Goal: Task Accomplishment & Management: Use online tool/utility

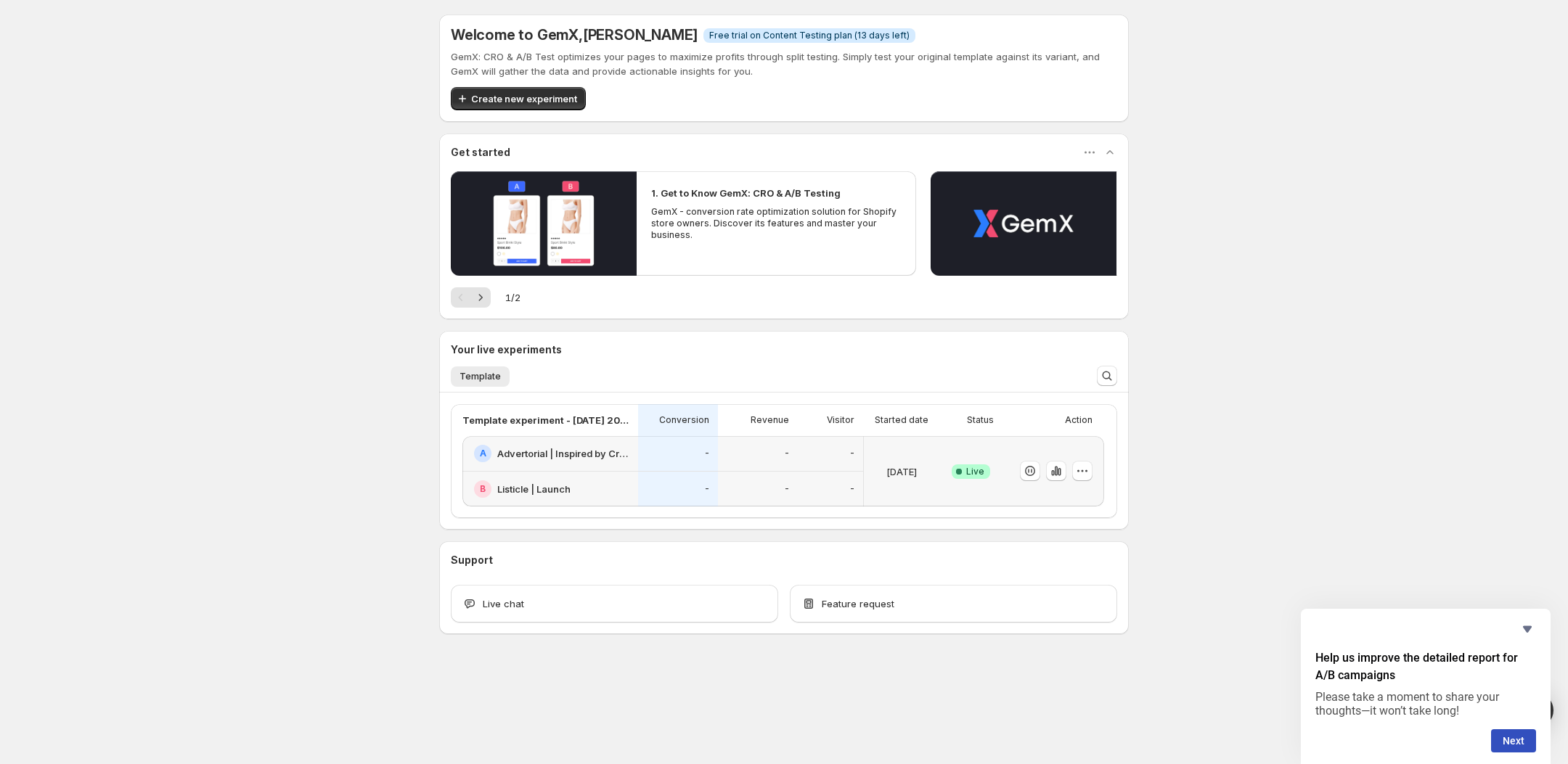
click at [127, 346] on div "Welcome to GemX , [PERSON_NAME] Info Free trial on Content Testing plan (13 day…" at bounding box center [784, 357] width 1568 height 713
click at [1065, 471] on button "button" at bounding box center [1057, 471] width 20 height 20
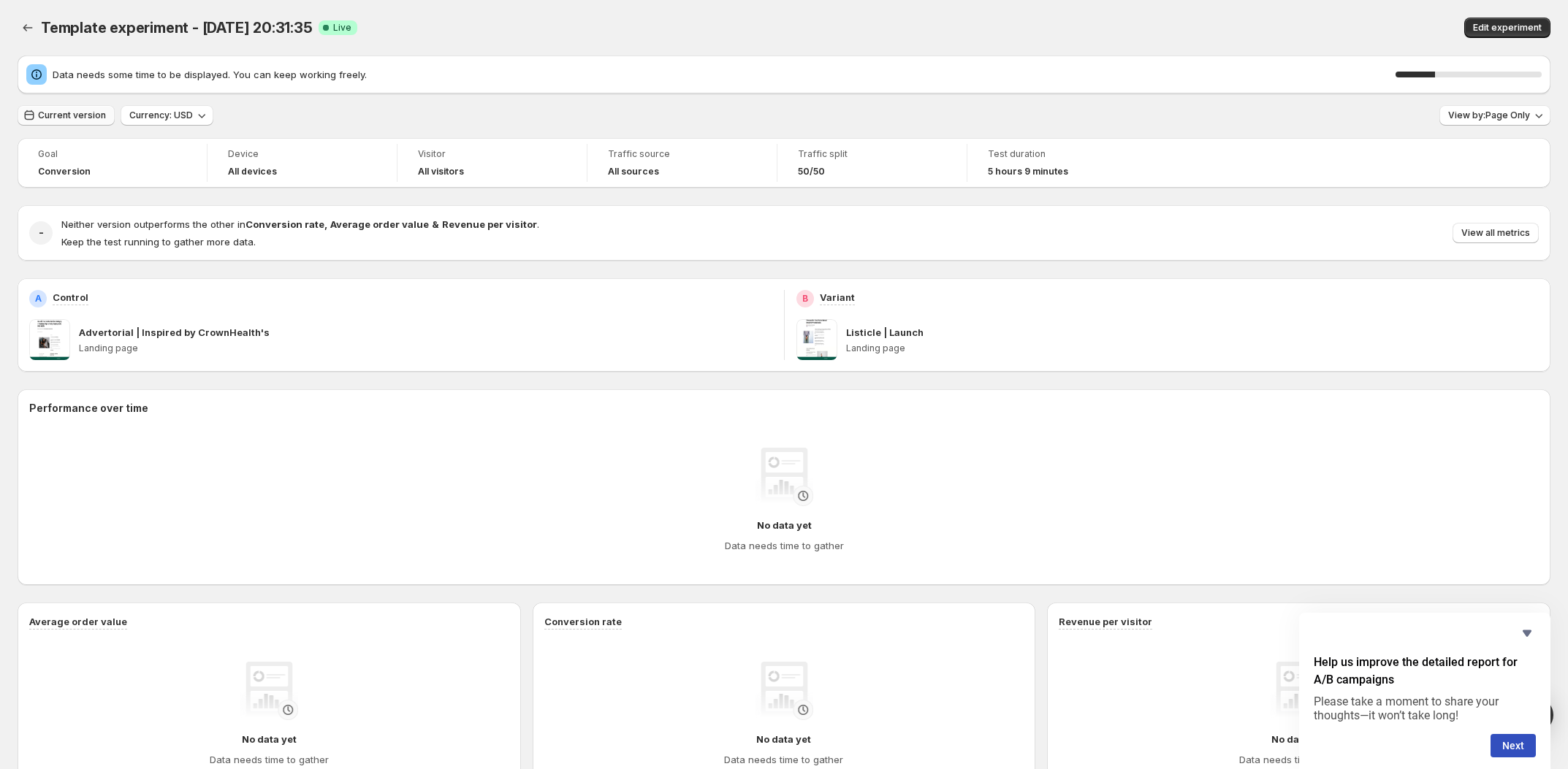
click at [85, 118] on span "Current version" at bounding box center [72, 115] width 68 height 12
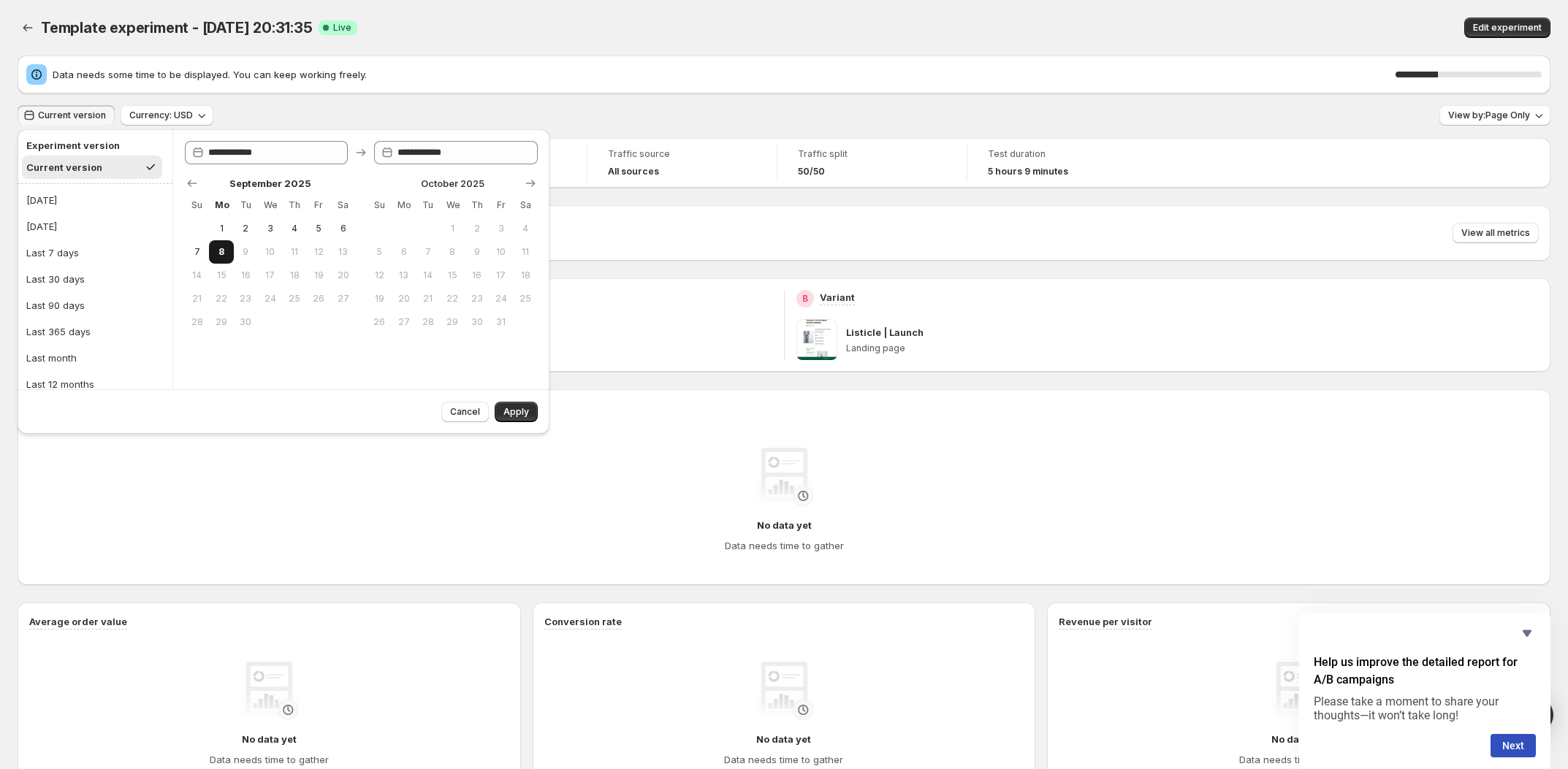
click at [220, 246] on span "8" at bounding box center [221, 252] width 13 height 12
click at [512, 414] on span "Apply" at bounding box center [516, 412] width 25 height 12
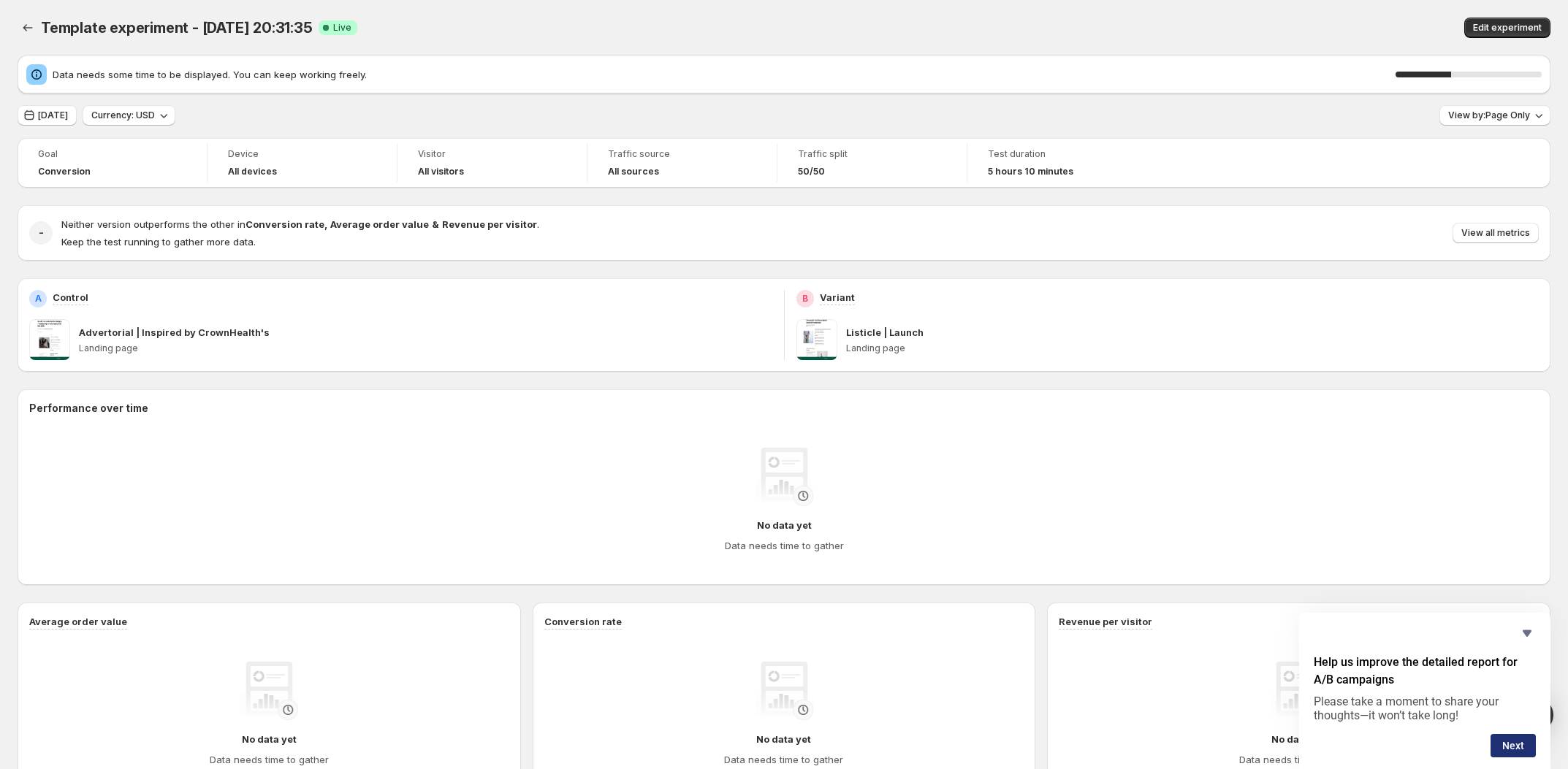
click at [1518, 743] on button "Next" at bounding box center [1514, 746] width 46 height 24
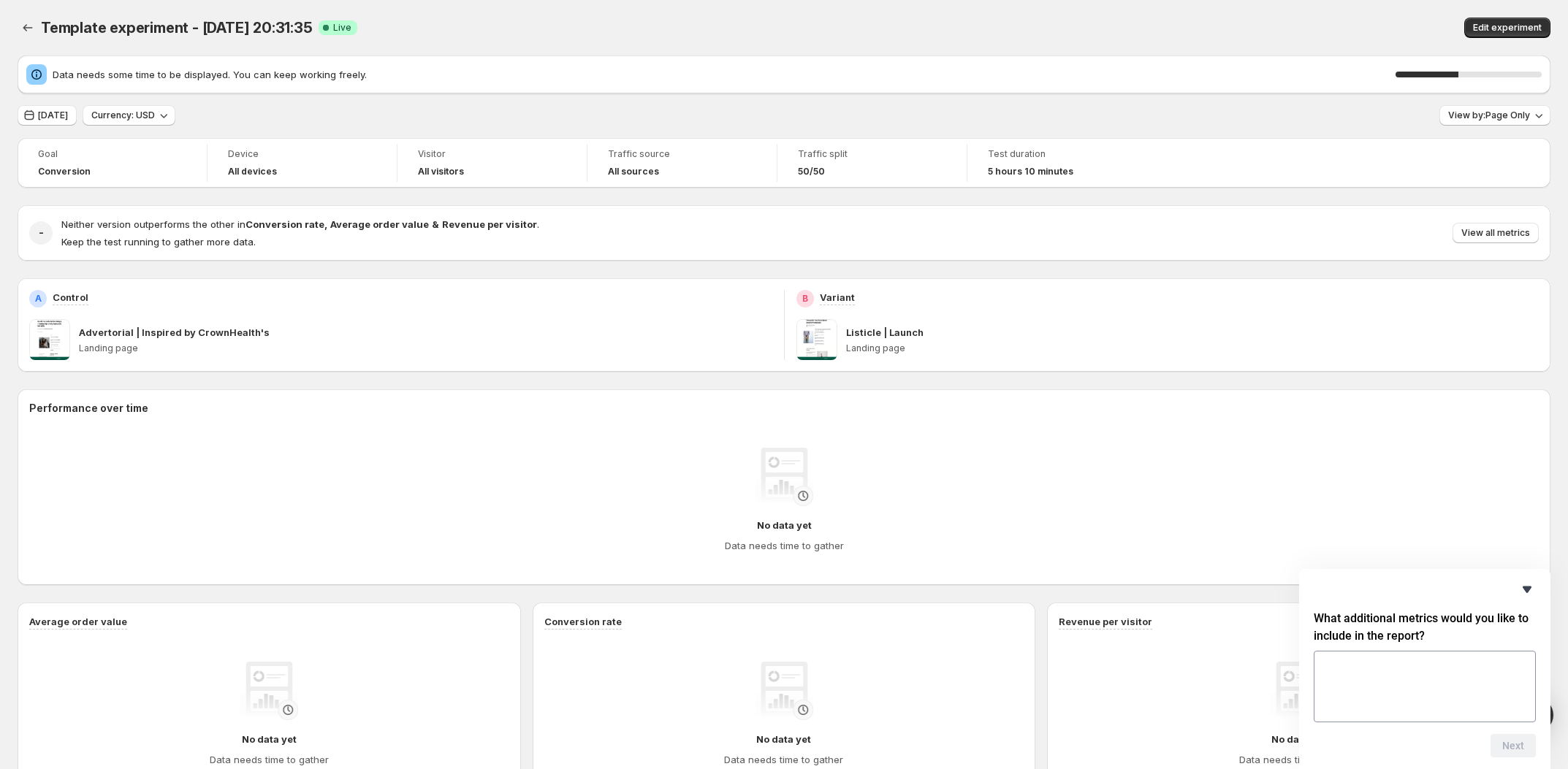
click at [1528, 588] on icon "Hide survey" at bounding box center [1527, 590] width 9 height 6
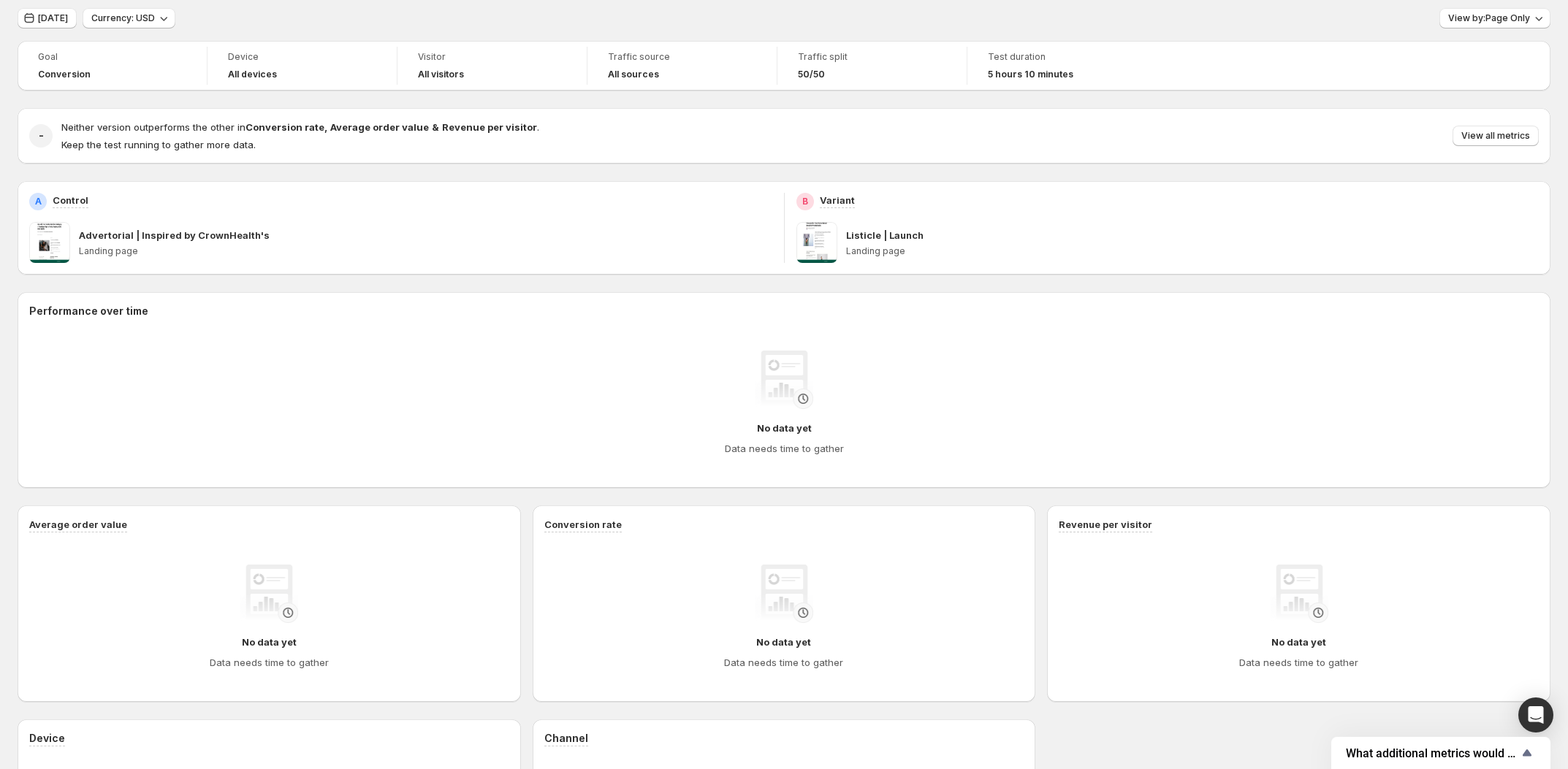
scroll to position [11, 0]
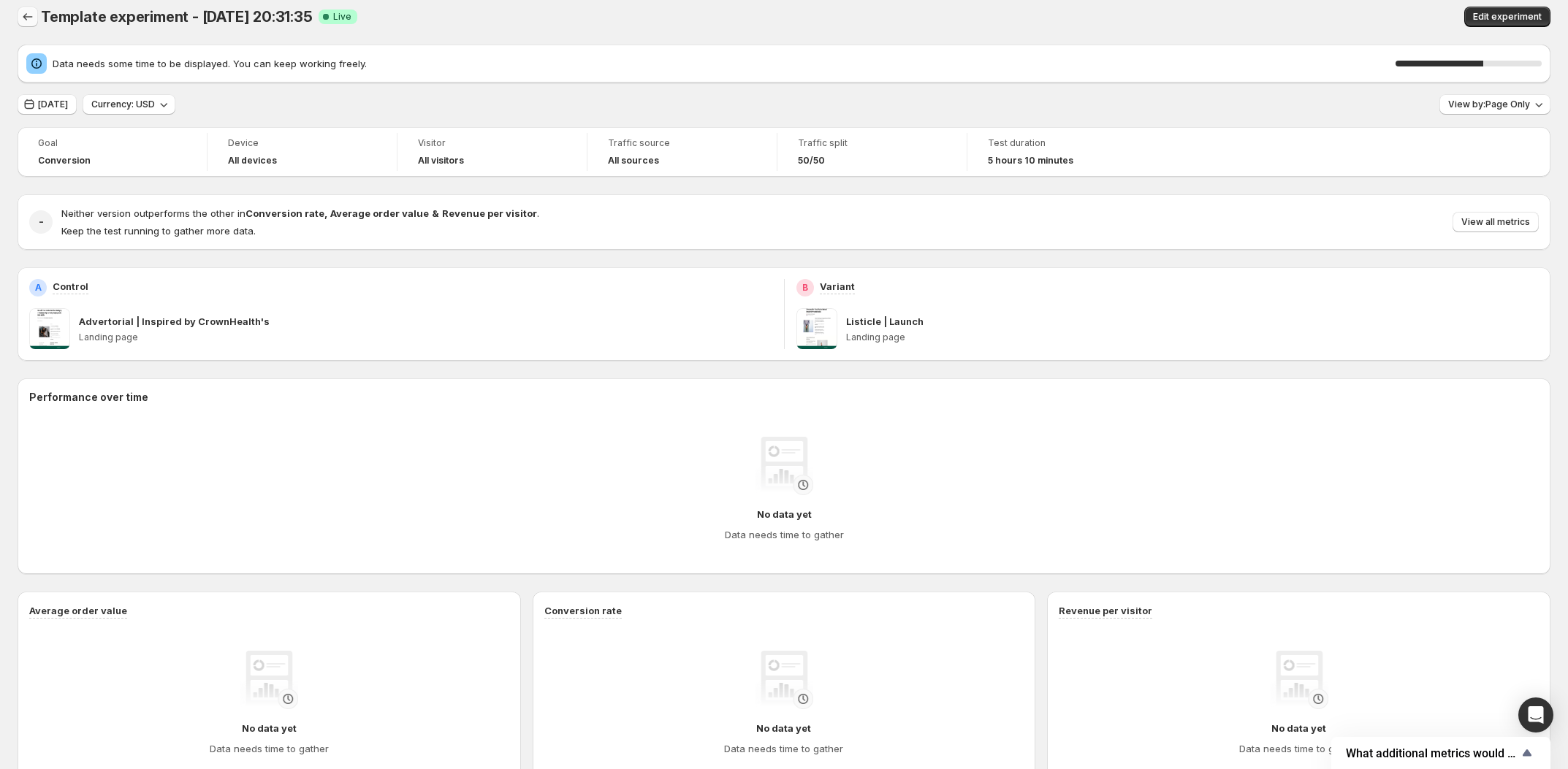
click at [29, 17] on icon "Back" at bounding box center [28, 17] width 15 height 15
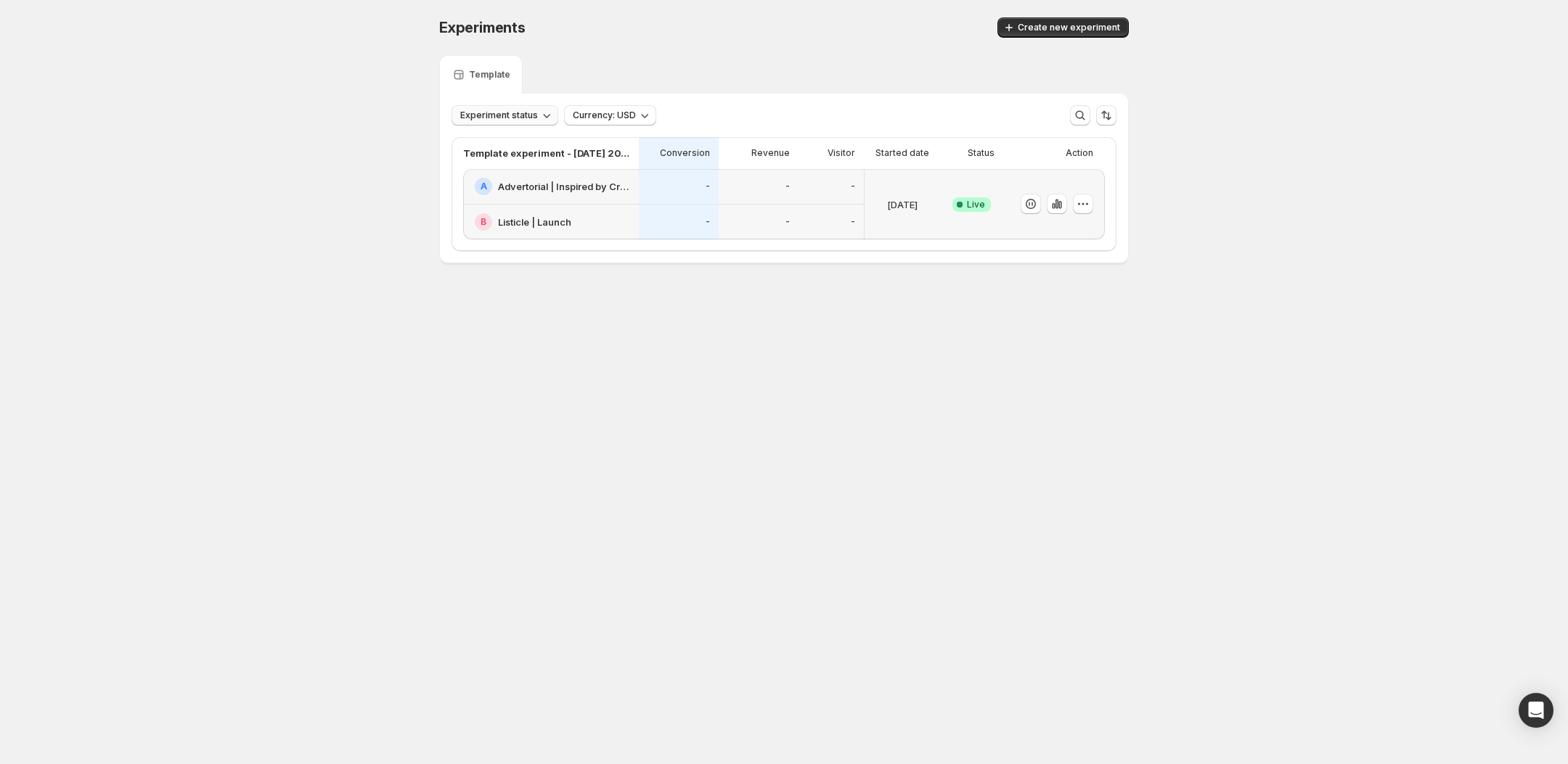
click at [541, 117] on icon "button" at bounding box center [547, 115] width 15 height 15
click at [380, 113] on div "Experiments. This page is ready Experiments Create new experiment Template Expe…" at bounding box center [784, 170] width 1568 height 342
click at [1085, 202] on icon "button" at bounding box center [1083, 204] width 15 height 15
drag, startPoint x: 1229, startPoint y: 175, endPoint x: 1204, endPoint y: 181, distance: 25.7
click at [1229, 174] on div "Experiments. This page is ready Experiments Create new experiment Template Expe…" at bounding box center [784, 170] width 1568 height 342
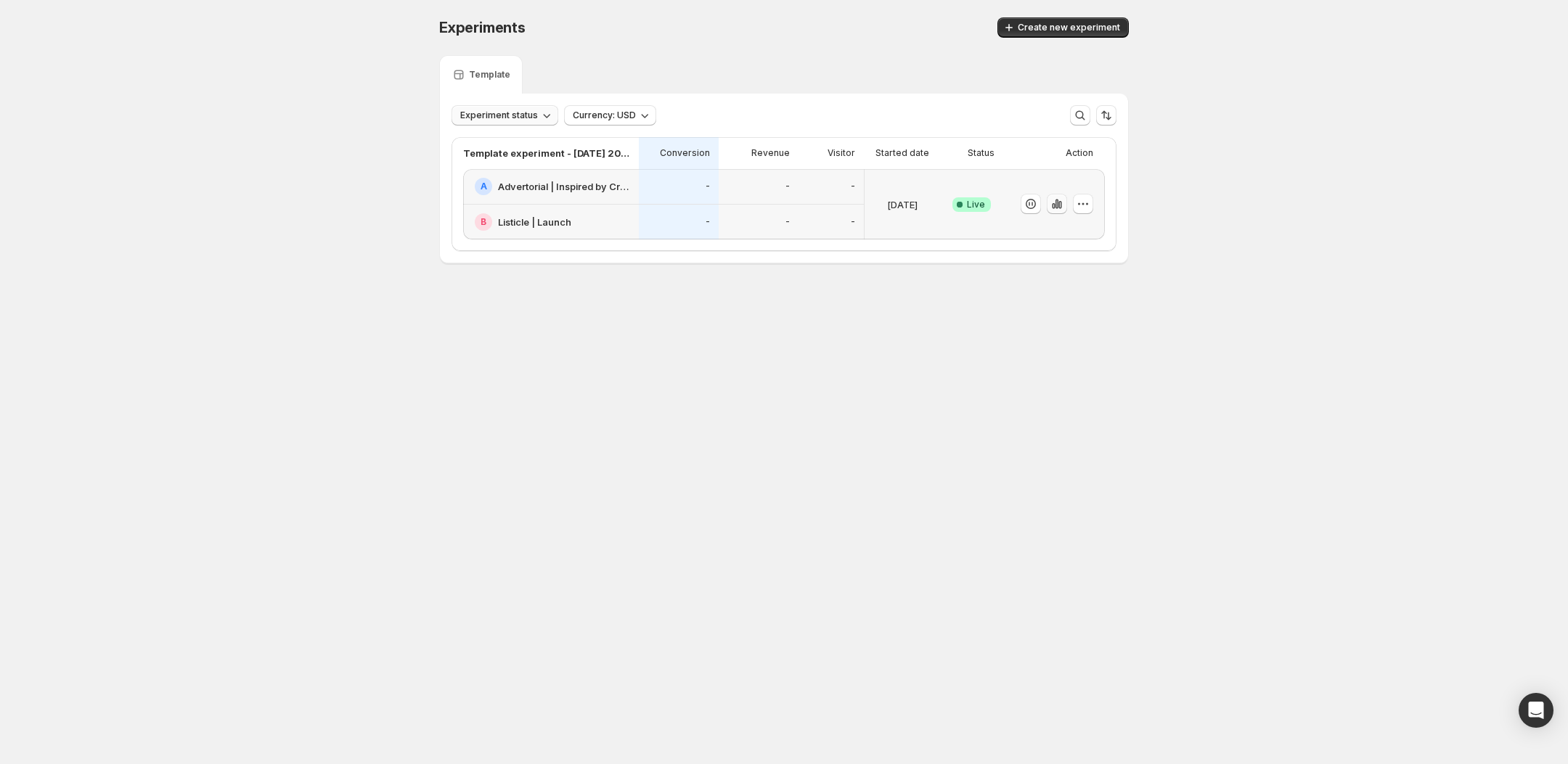
click at [1058, 210] on icon "button" at bounding box center [1057, 204] width 15 height 15
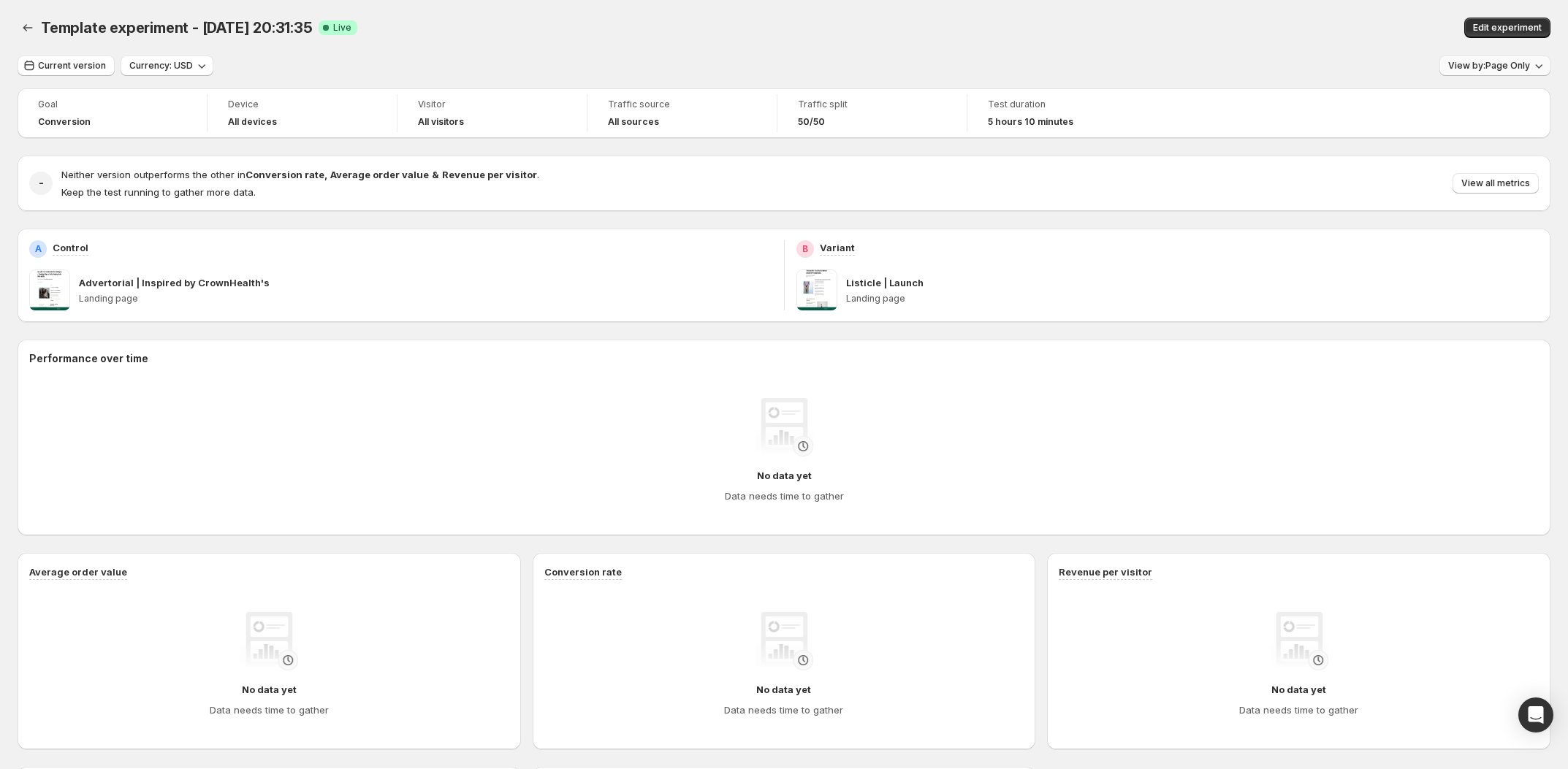
click at [1488, 68] on span "View by: Page Only" at bounding box center [1489, 65] width 82 height 12
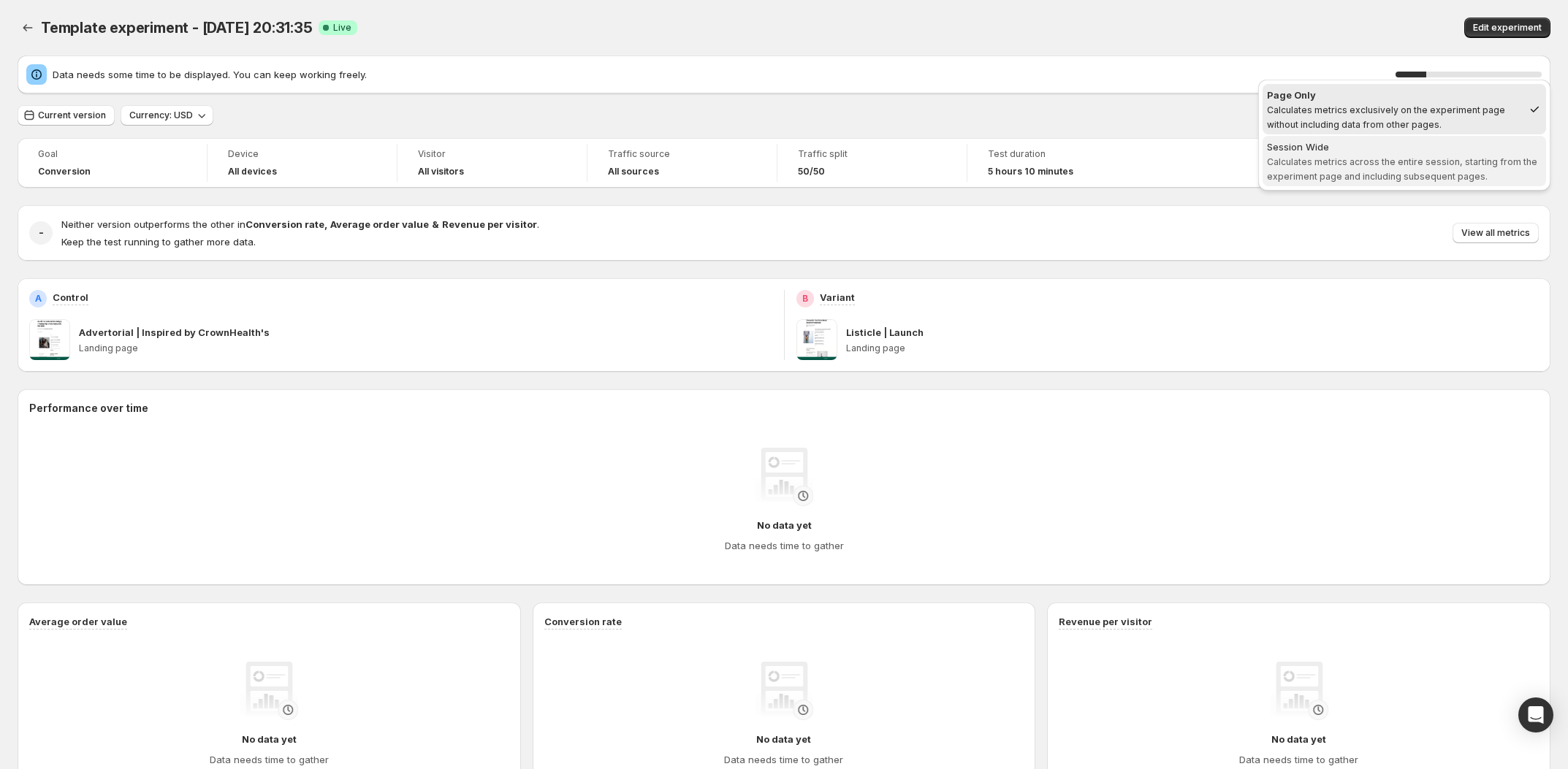
click at [1457, 161] on span "Calculates metrics across the entire session, starting from the experiment page…" at bounding box center [1402, 169] width 270 height 25
